Goal: Task Accomplishment & Management: Manage account settings

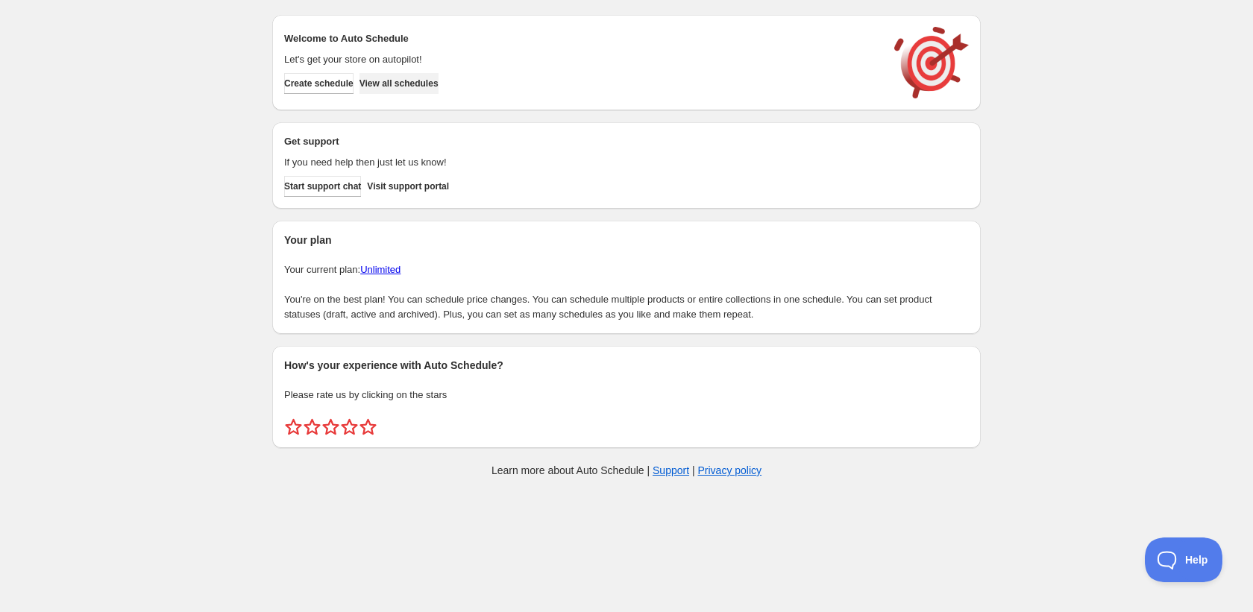
click at [439, 86] on span "View all schedules" at bounding box center [398, 84] width 79 height 12
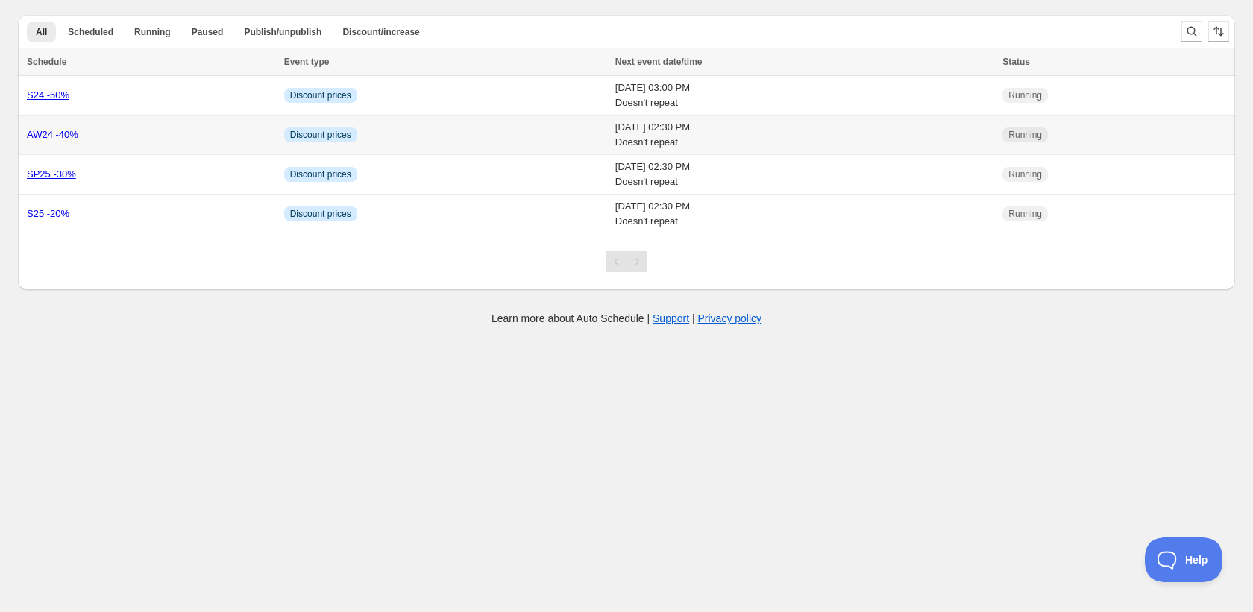
click at [60, 135] on link "AW24 -40%" at bounding box center [52, 134] width 51 height 11
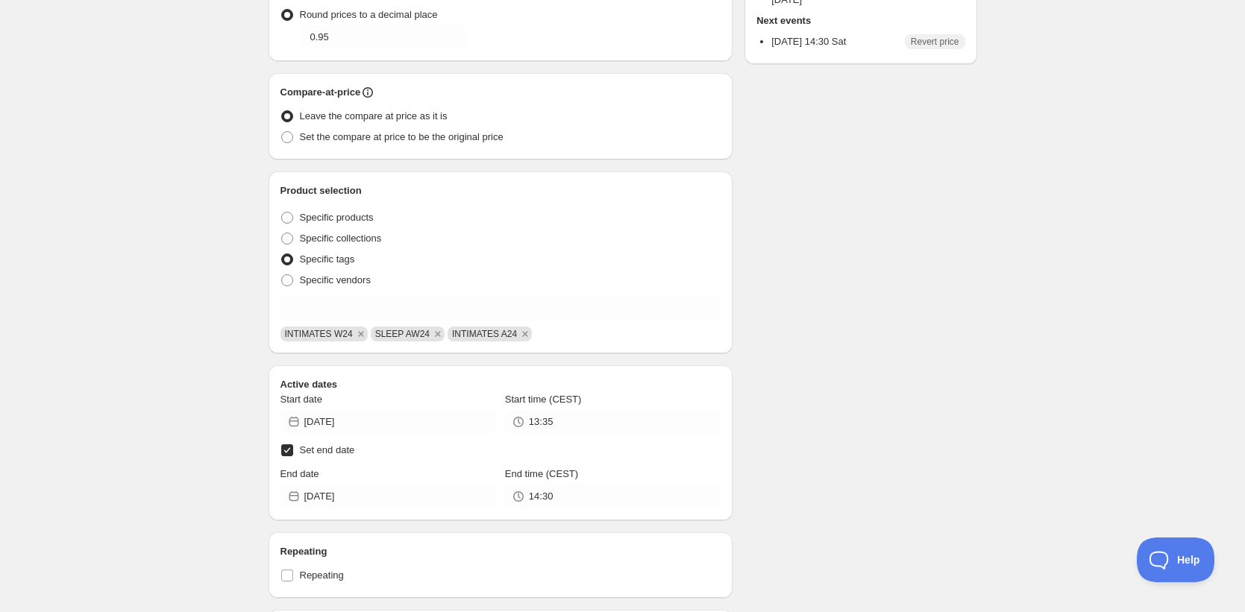
scroll to position [300, 0]
